Goal: Communication & Community: Connect with others

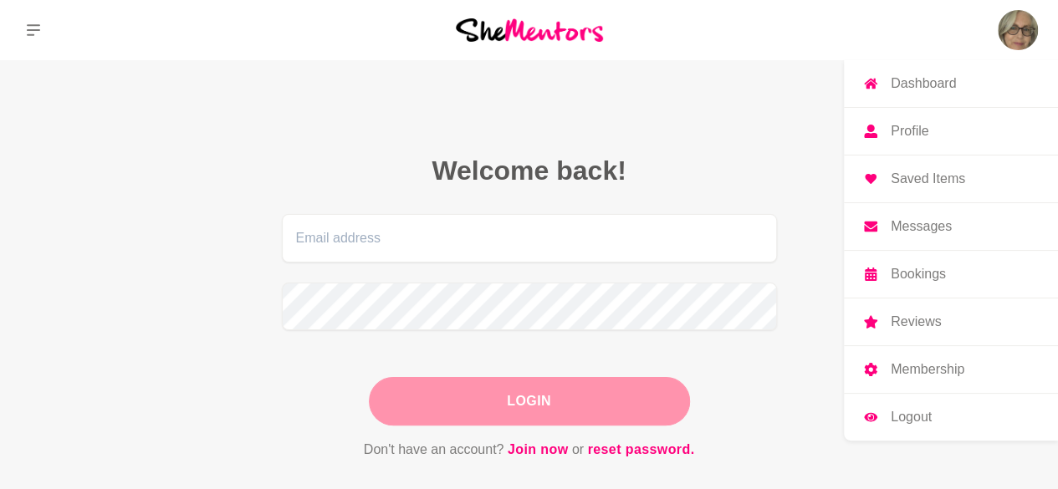
click at [1012, 34] on img at bounding box center [1018, 30] width 40 height 40
click at [930, 223] on p "Messages" at bounding box center [921, 226] width 61 height 13
click at [910, 225] on p "Messages" at bounding box center [921, 226] width 61 height 13
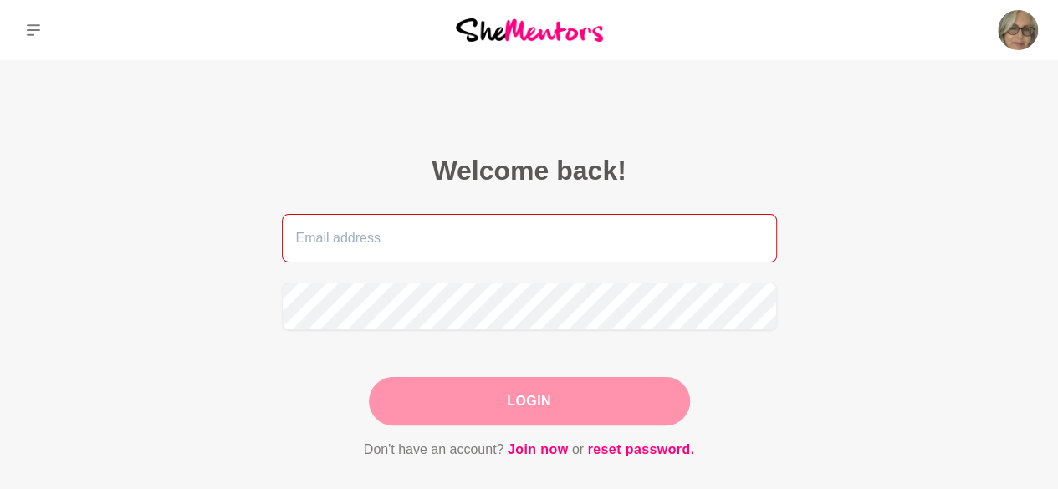
click at [300, 240] on input "email" at bounding box center [529, 238] width 495 height 49
type input "[EMAIL_ADDRESS][DOMAIN_NAME]"
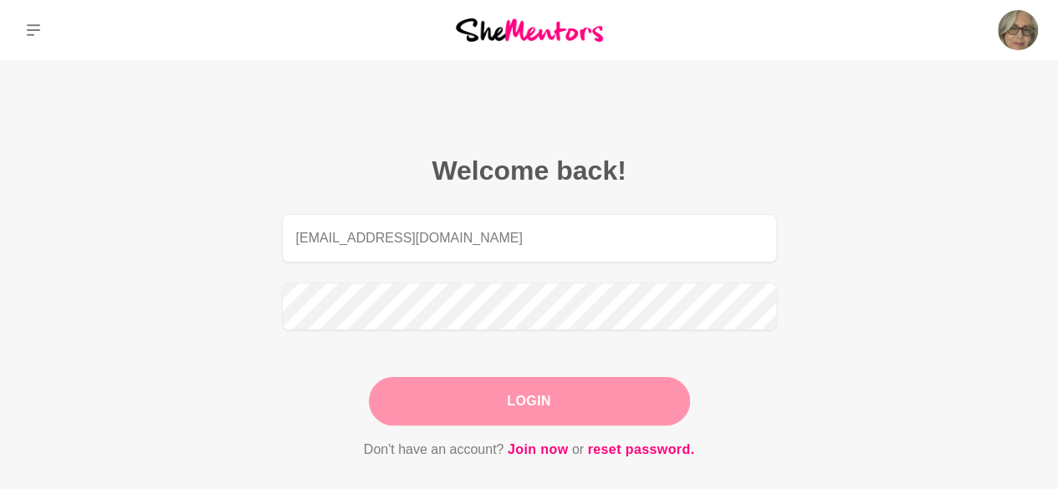
click at [141, 153] on main "Welcome back! [EMAIL_ADDRESS][DOMAIN_NAME] Login Don't have an account? Join no…" at bounding box center [529, 327] width 1058 height 535
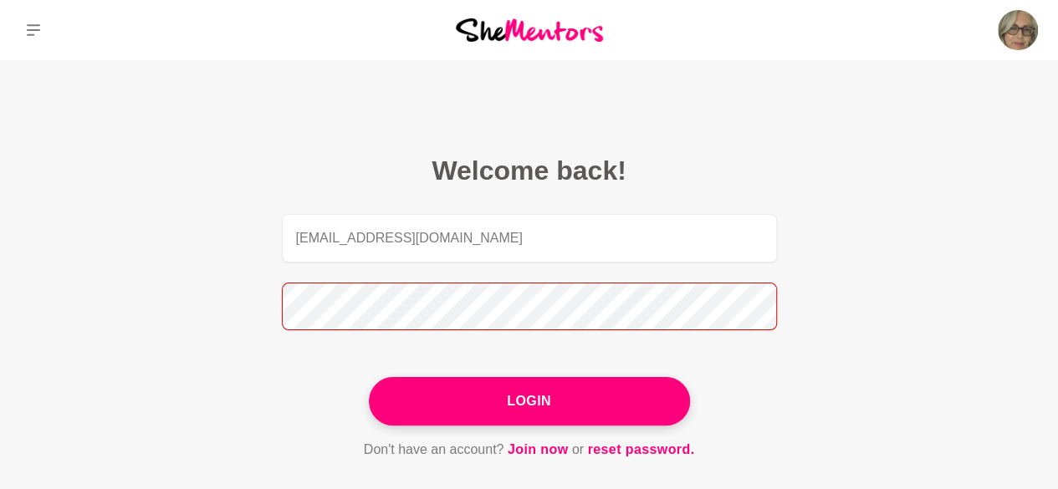
click at [369, 377] on button "Login" at bounding box center [529, 401] width 321 height 49
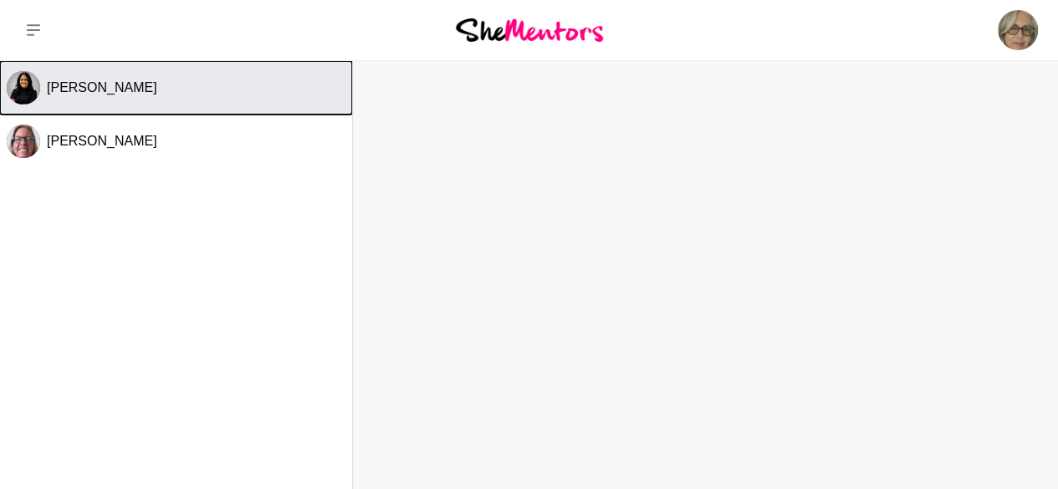
click at [72, 95] on span "[PERSON_NAME]" at bounding box center [102, 87] width 110 height 14
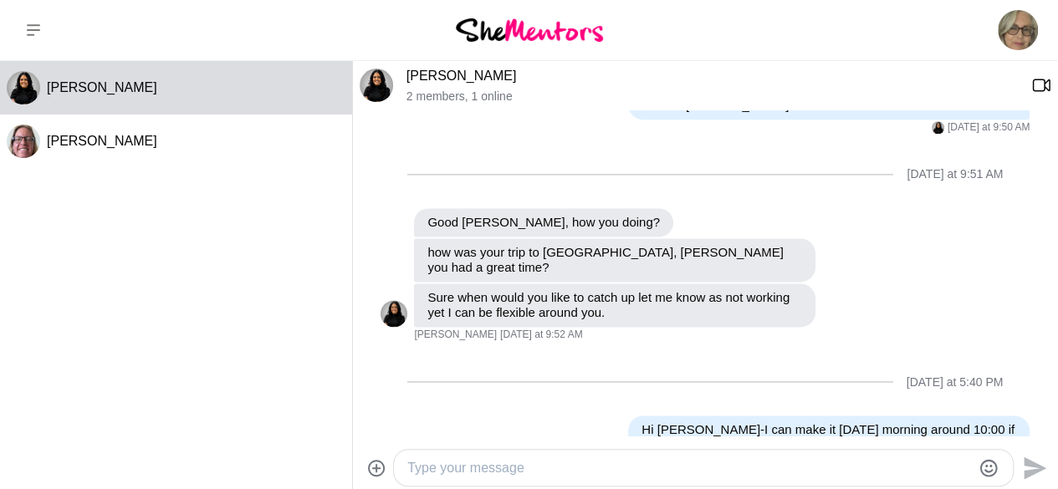
scroll to position [1120, 0]
